Goal: Navigation & Orientation: Find specific page/section

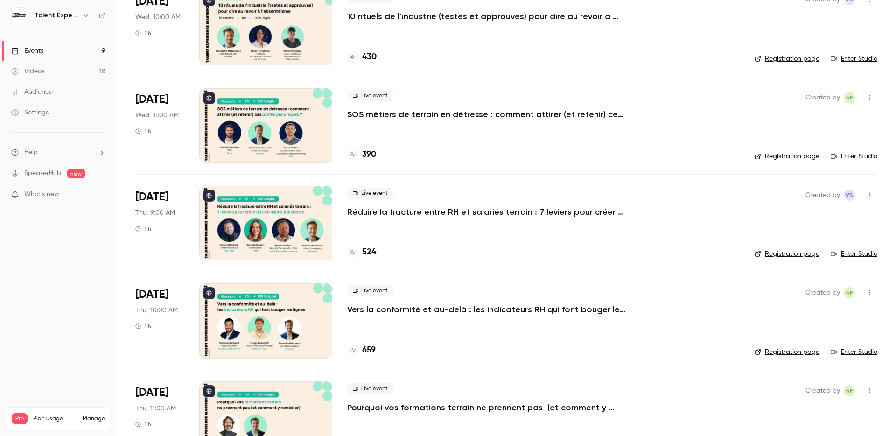
scroll to position [242, 0]
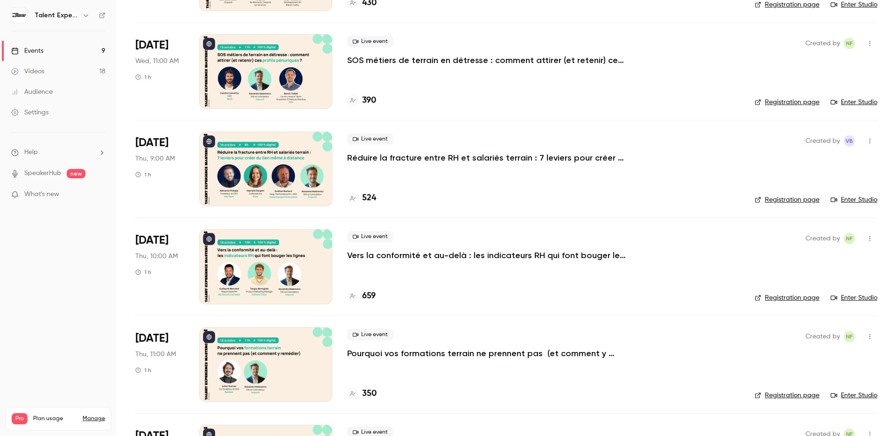
click at [595, 257] on p "Vers la conformité et au-delà : les indicateurs RH qui font bouger les lignes" at bounding box center [487, 255] width 280 height 11
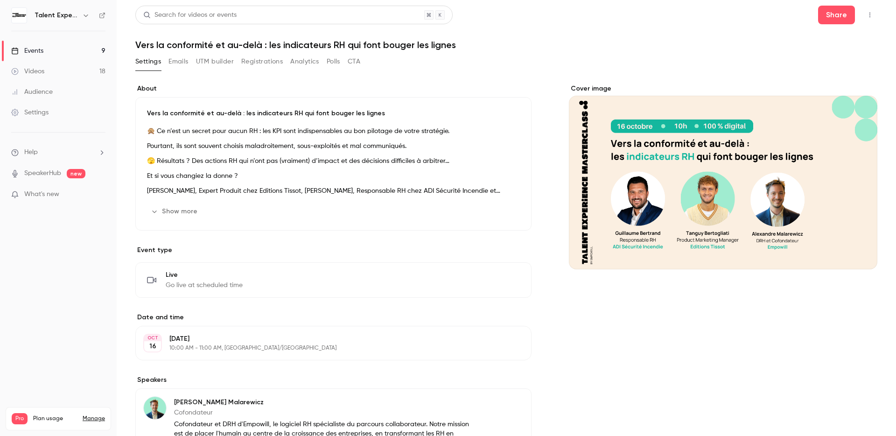
click at [316, 44] on h1 "Vers la conformité et au-delà : les indicateurs RH qui font bouger les lignes" at bounding box center [506, 44] width 742 height 11
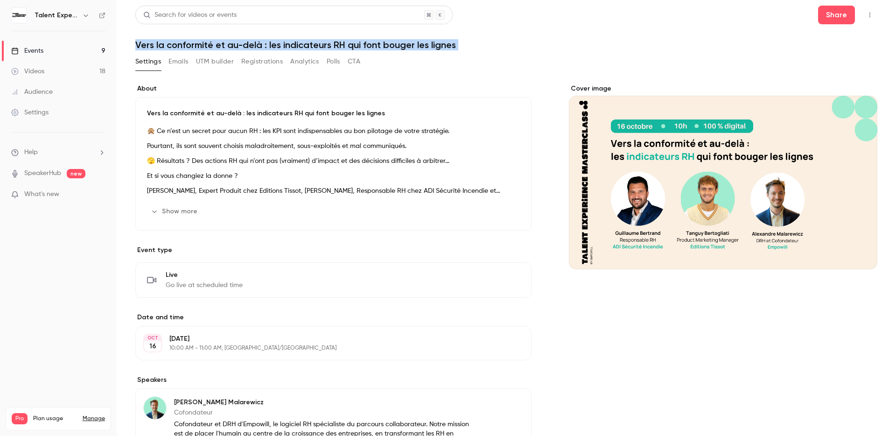
click at [316, 44] on h1 "Vers la conformité et au-delà : les indicateurs RH qui font bouger les lignes" at bounding box center [506, 44] width 742 height 11
copy div "Vers la conformité et au-delà : les indicateurs RH qui font bouger les lignes S…"
click at [866, 17] on icon "button" at bounding box center [869, 15] width 7 height 7
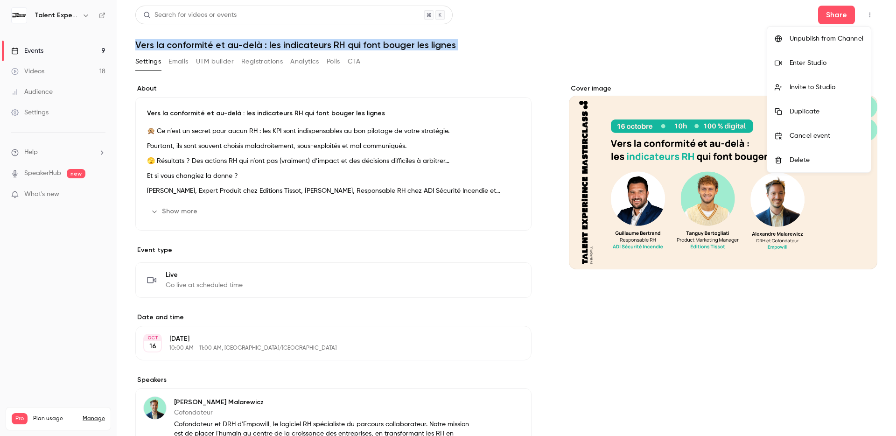
click at [834, 55] on li "Enter Studio" at bounding box center [819, 63] width 104 height 24
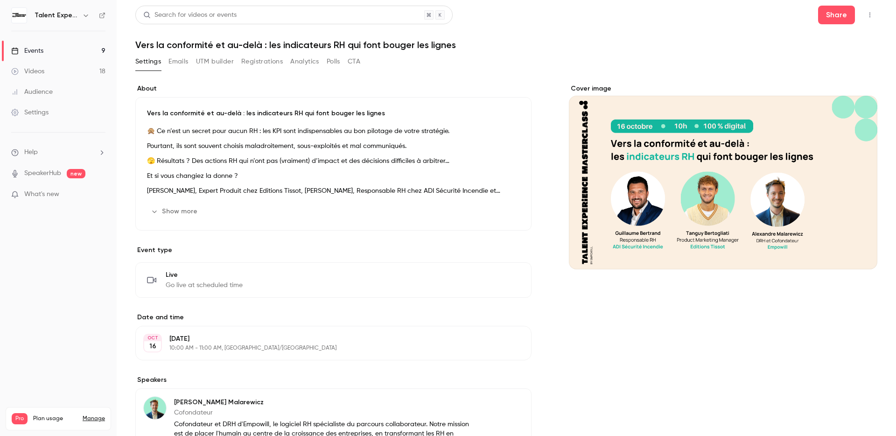
click at [50, 52] on link "Events 9" at bounding box center [58, 51] width 117 height 21
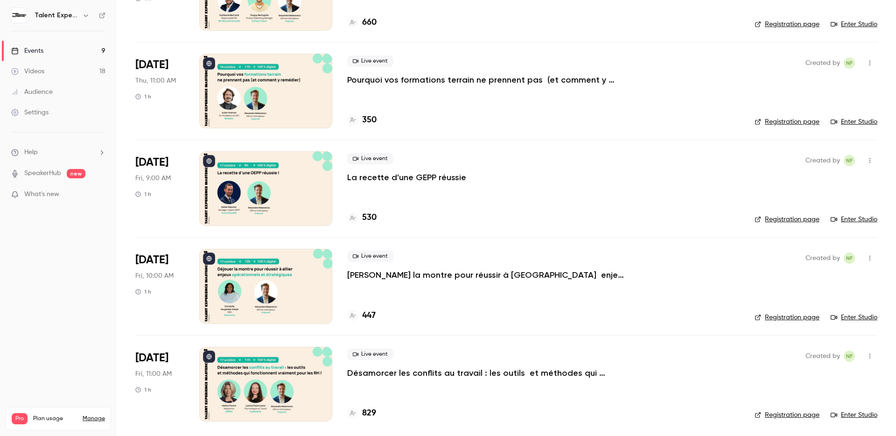
scroll to position [518, 0]
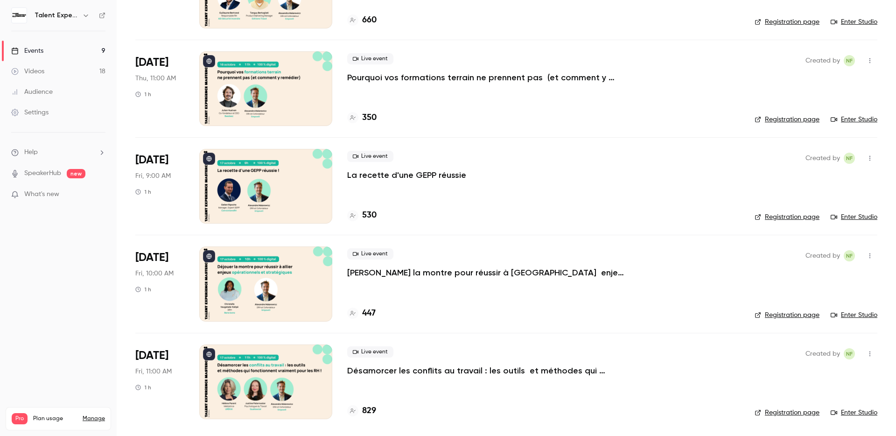
click at [431, 373] on p "Désamorcer les conflits au travail : les outils et méthodes qui fonctionnent vr…" at bounding box center [487, 370] width 280 height 11
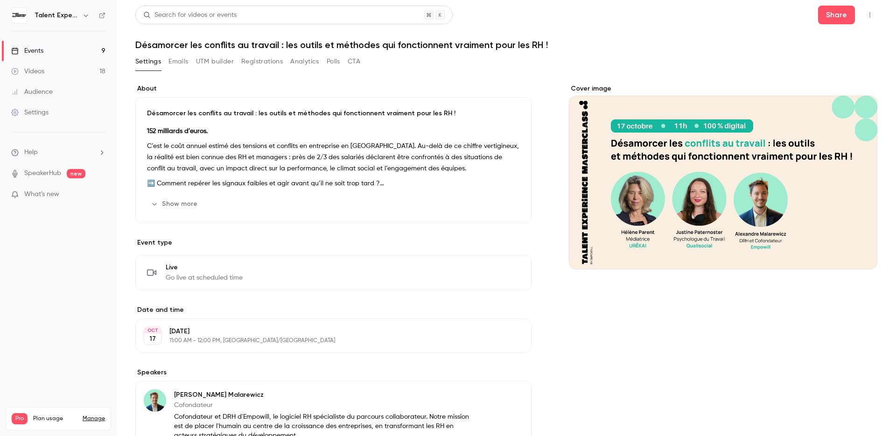
click at [249, 48] on h1 "Désamorcer les conflits au travail : les outils et méthodes qui fonctionnent vr…" at bounding box center [506, 44] width 742 height 11
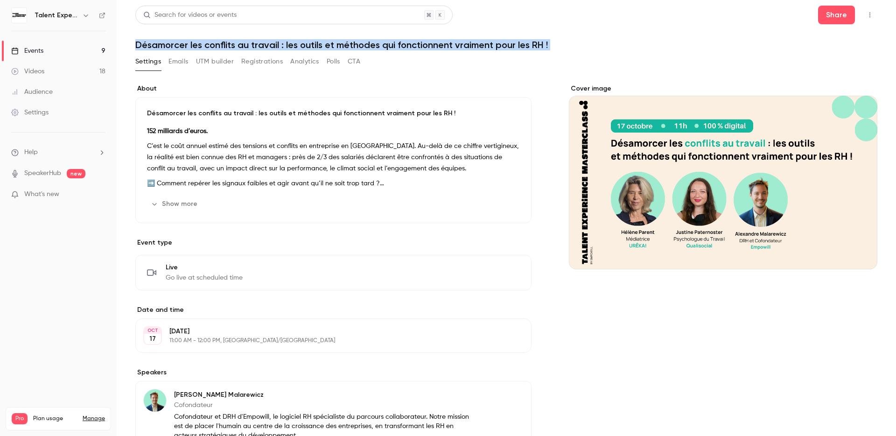
click at [249, 48] on h1 "Désamorcer les conflits au travail : les outils et méthodes qui fonctionnent vr…" at bounding box center [506, 44] width 742 height 11
copy div "Désamorcer les conflits au travail : les outils et méthodes qui fonctionnent vr…"
click at [866, 17] on icon "button" at bounding box center [869, 15] width 7 height 7
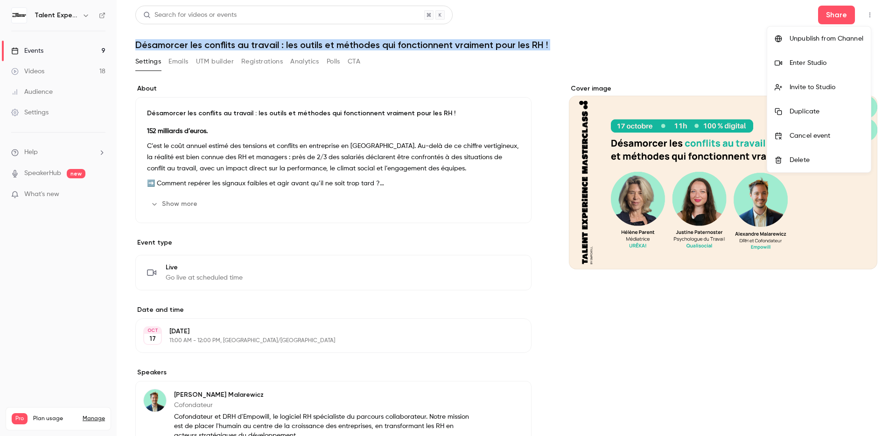
click at [824, 60] on div "Enter Studio" at bounding box center [827, 62] width 74 height 9
